Goal: Information Seeking & Learning: Find specific fact

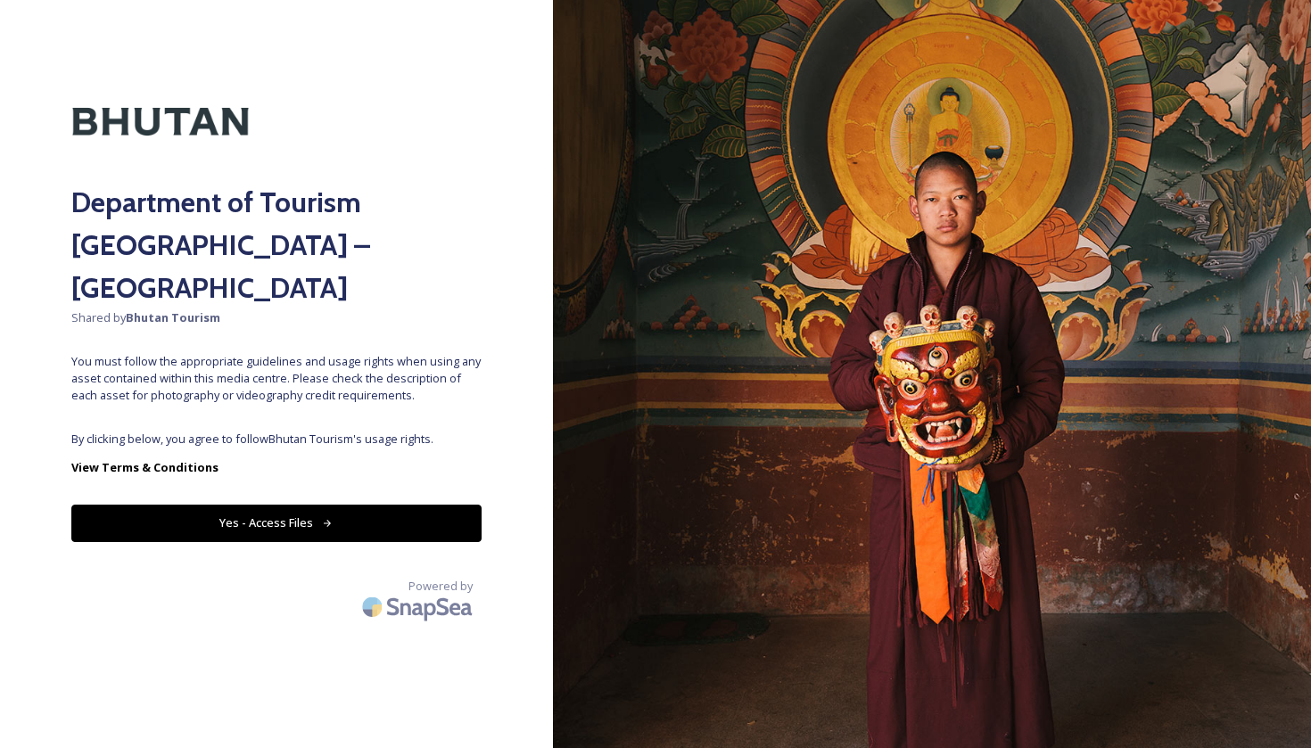
click at [354, 505] on button "Yes - Access Files" at bounding box center [276, 523] width 410 height 37
click at [351, 505] on button "Yes - Access Files" at bounding box center [276, 523] width 410 height 37
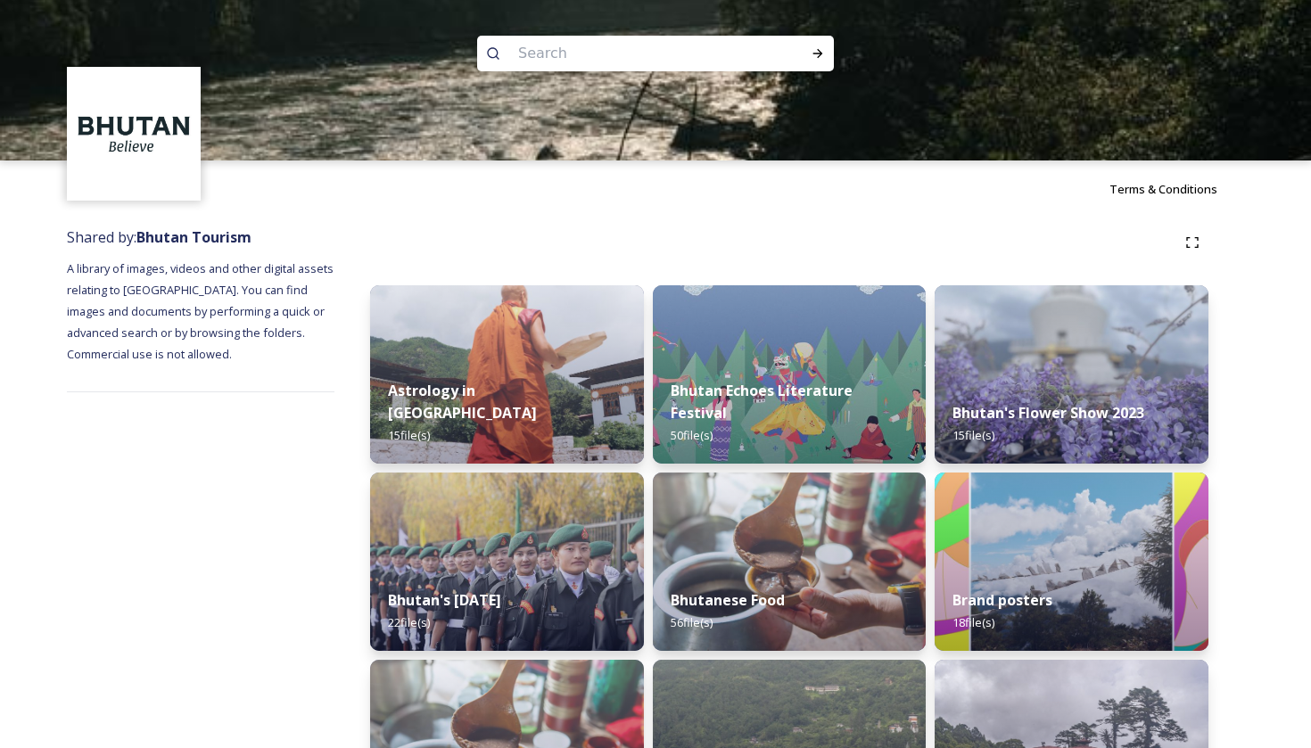
click at [602, 34] on img at bounding box center [655, 80] width 1311 height 160
click at [579, 57] on input at bounding box center [631, 53] width 244 height 39
type input "cycle"
click at [818, 41] on div "Run Search" at bounding box center [818, 53] width 32 height 32
click at [818, 57] on icon at bounding box center [818, 53] width 10 height 9
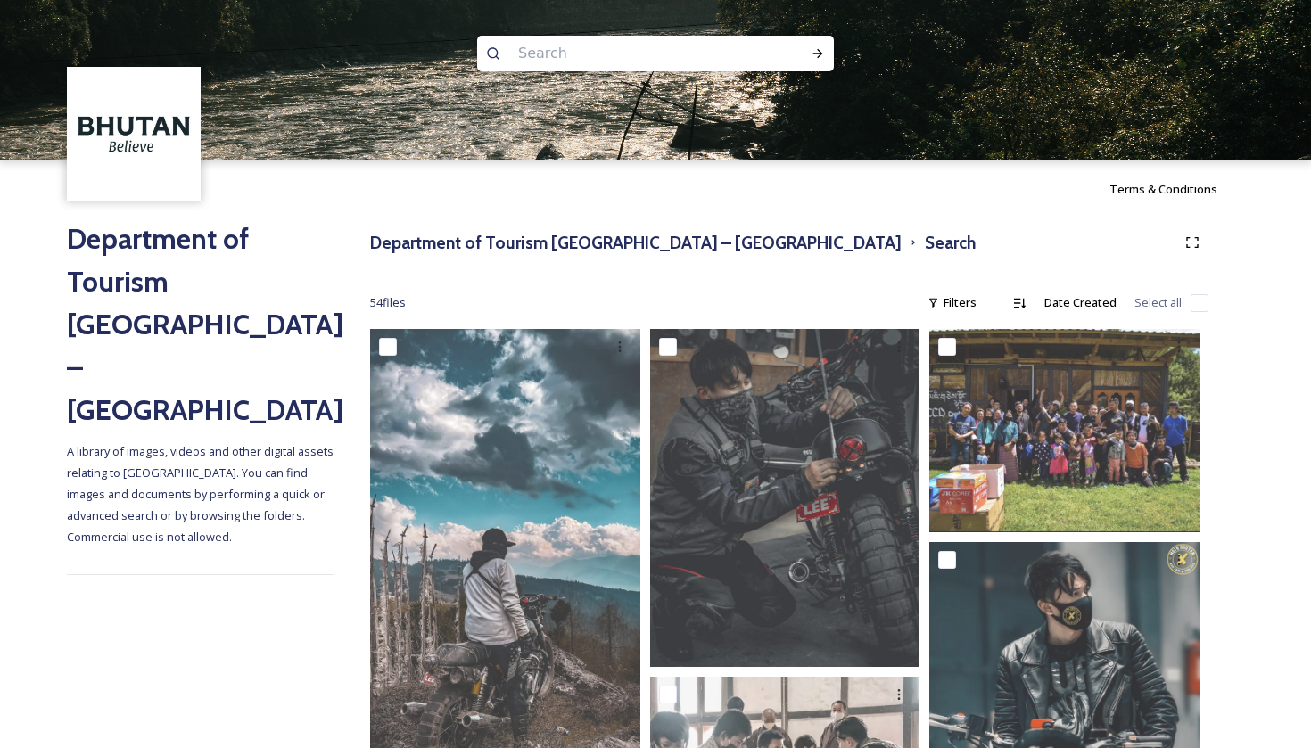
click at [561, 42] on input at bounding box center [631, 53] width 244 height 39
type input "mountain bike"
type input "dochula"
click at [824, 58] on icon at bounding box center [817, 53] width 14 height 14
